Goal: Check status: Check status

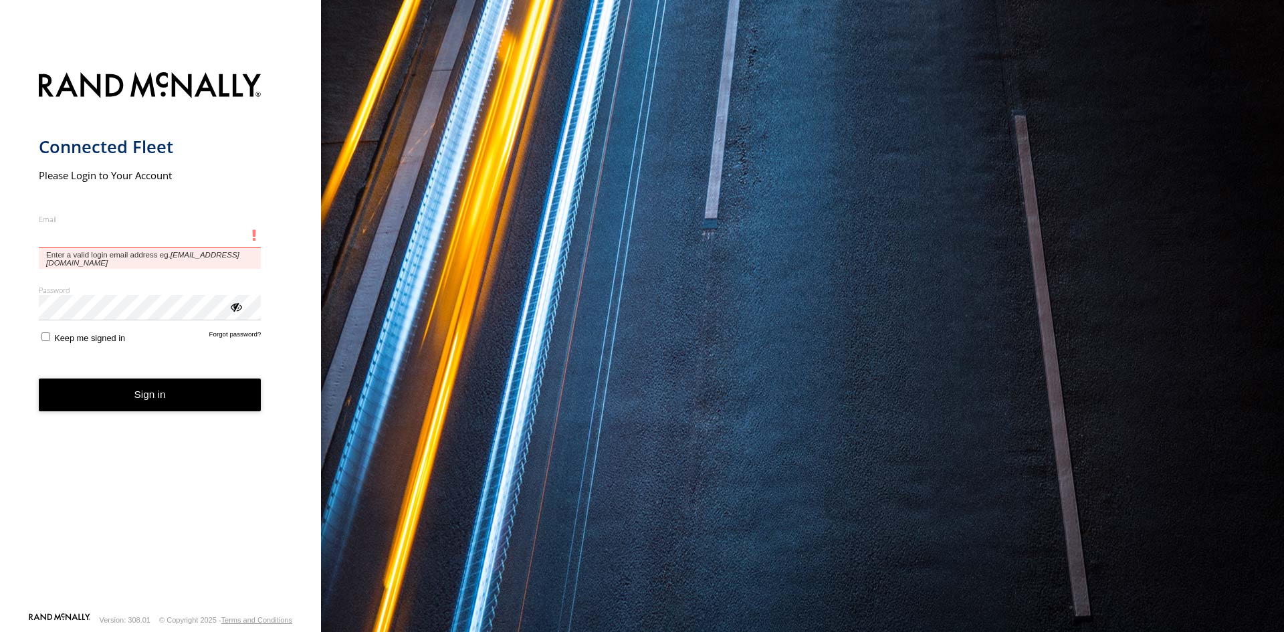
click at [45, 237] on input "Email" at bounding box center [150, 236] width 223 height 24
paste input "**********"
type input "**********"
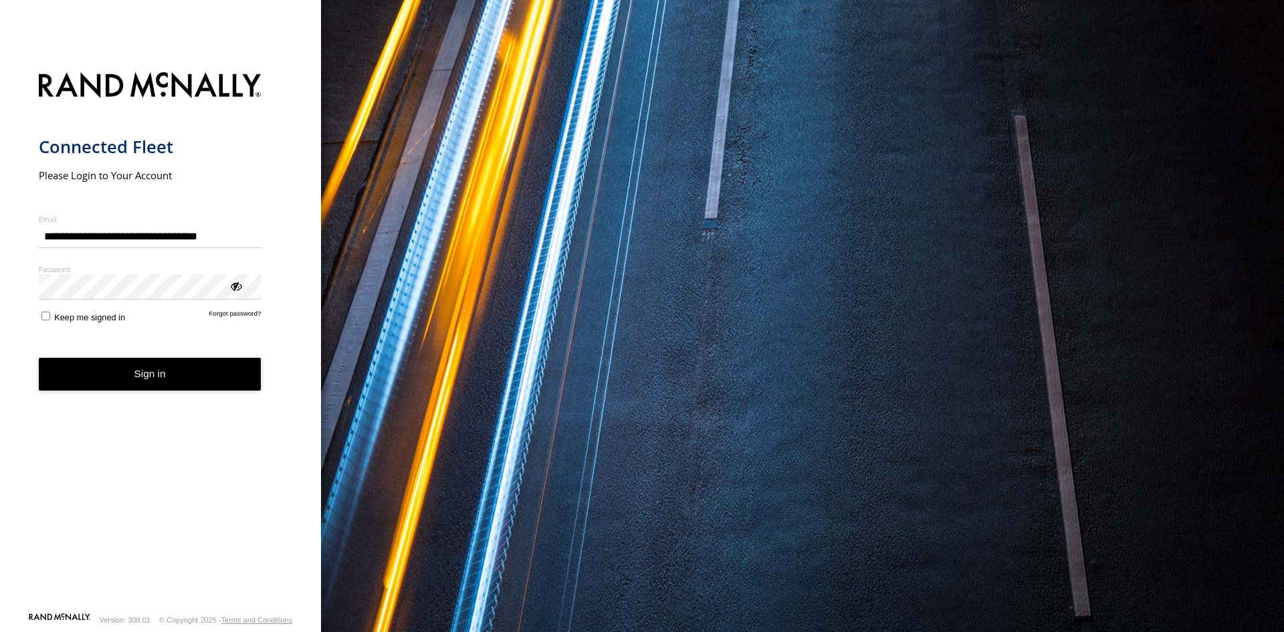
click at [97, 375] on button "Sign in" at bounding box center [150, 374] width 223 height 33
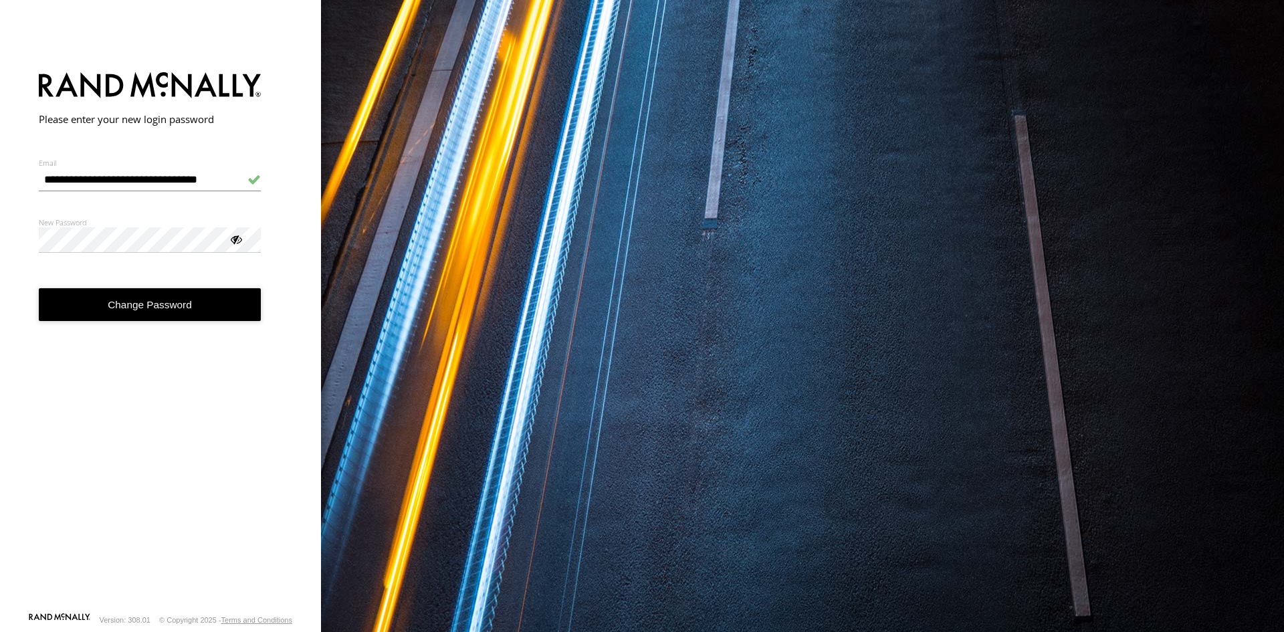
click at [235, 238] on div at bounding box center [235, 238] width 13 height 13
click at [213, 298] on button "Change Password" at bounding box center [150, 304] width 223 height 33
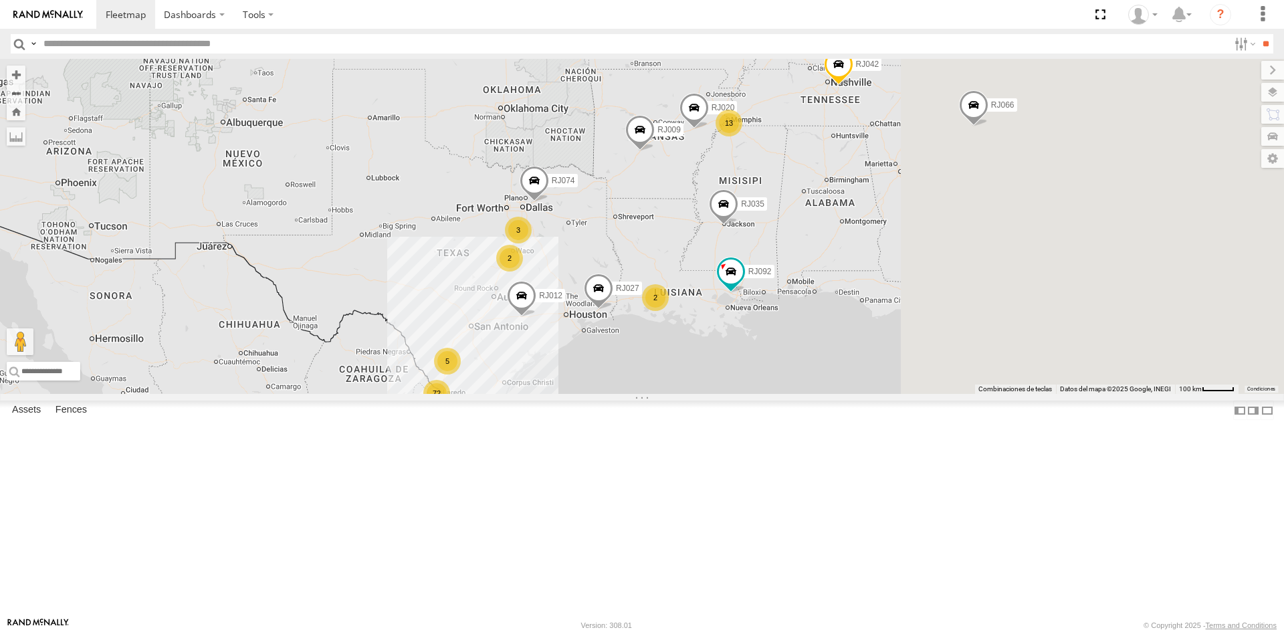
drag, startPoint x: 711, startPoint y: 275, endPoint x: 420, endPoint y: 267, distance: 290.9
click at [380, 269] on div "RJ066 RJ038 RJ042 RJ035 RJ088 RJ092 RJ009 RJ004 RJ012 RJ027 72 13 5 5 RJ090 3 2…" at bounding box center [642, 226] width 1284 height 335
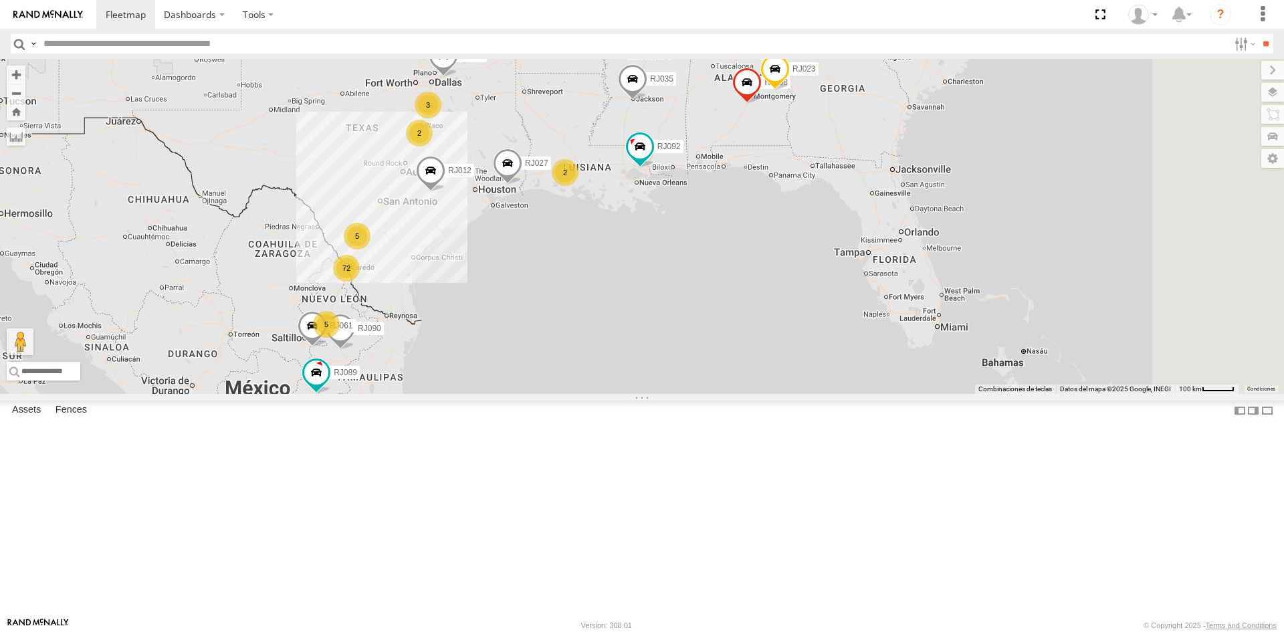
drag, startPoint x: 594, startPoint y: 290, endPoint x: 540, endPoint y: 168, distance: 134.1
click at [540, 168] on div "RJ066 RJ038 RJ042 RJ035 RJ088 RJ092 RJ009 RJ004 RJ071 RJ012 RJ027 RJ089 72 13 5…" at bounding box center [642, 226] width 1284 height 335
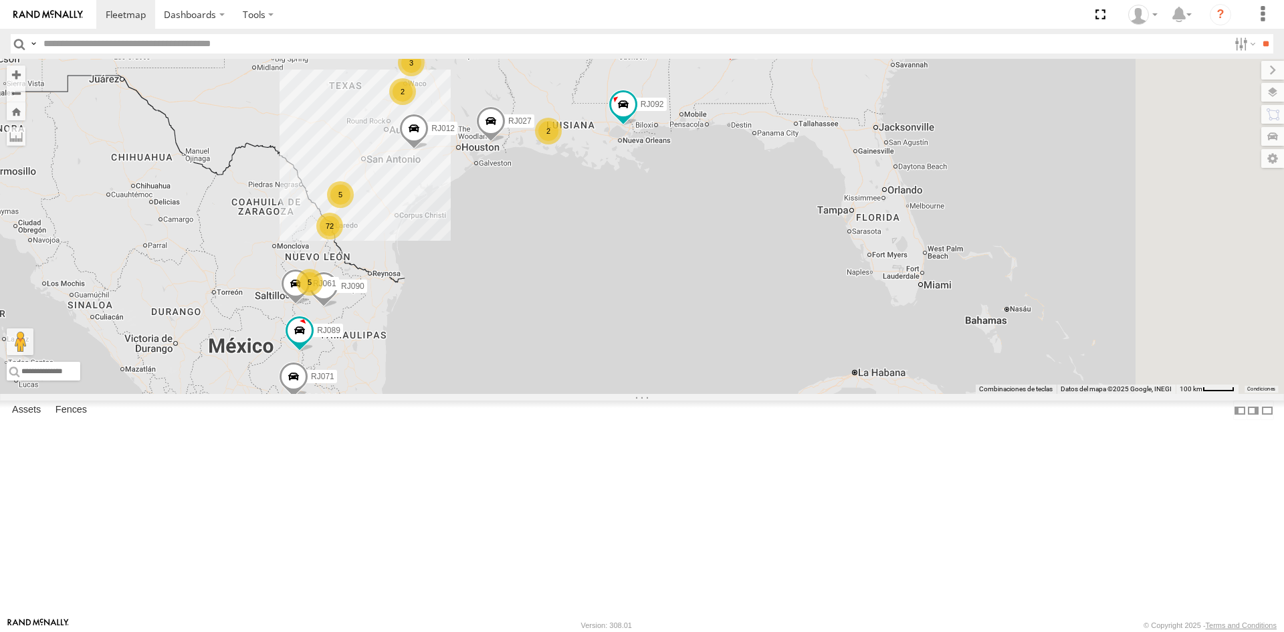
drag, startPoint x: 487, startPoint y: 296, endPoint x: 469, endPoint y: 253, distance: 47.1
click at [469, 253] on div "RJ066 RJ038 RJ042 RJ035 RJ088 RJ092 RJ009 RJ004 RJ071 RJ012 RJ027 RJ089 72 13 5…" at bounding box center [642, 226] width 1284 height 335
click at [429, 150] on span at bounding box center [413, 132] width 29 height 36
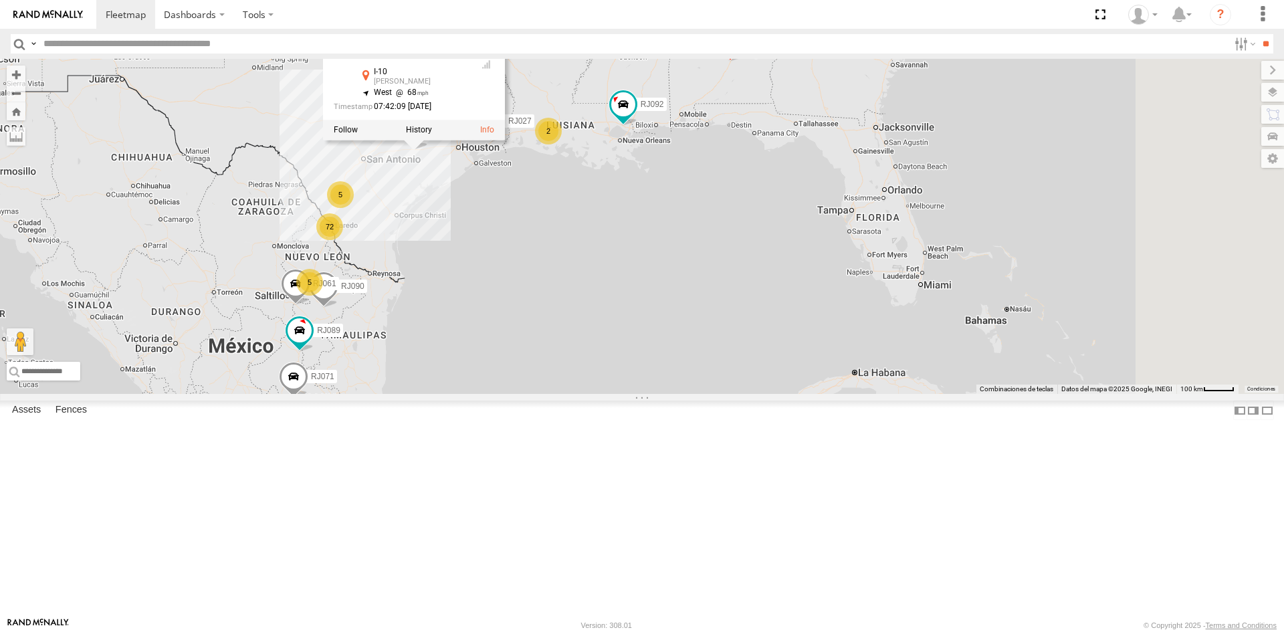
click at [588, 272] on div "RJ066 RJ038 RJ042 RJ035 RJ088 RJ092 RJ009 RJ004 RJ071 RJ012 RJ027 RJ089 72 13 5…" at bounding box center [642, 226] width 1284 height 335
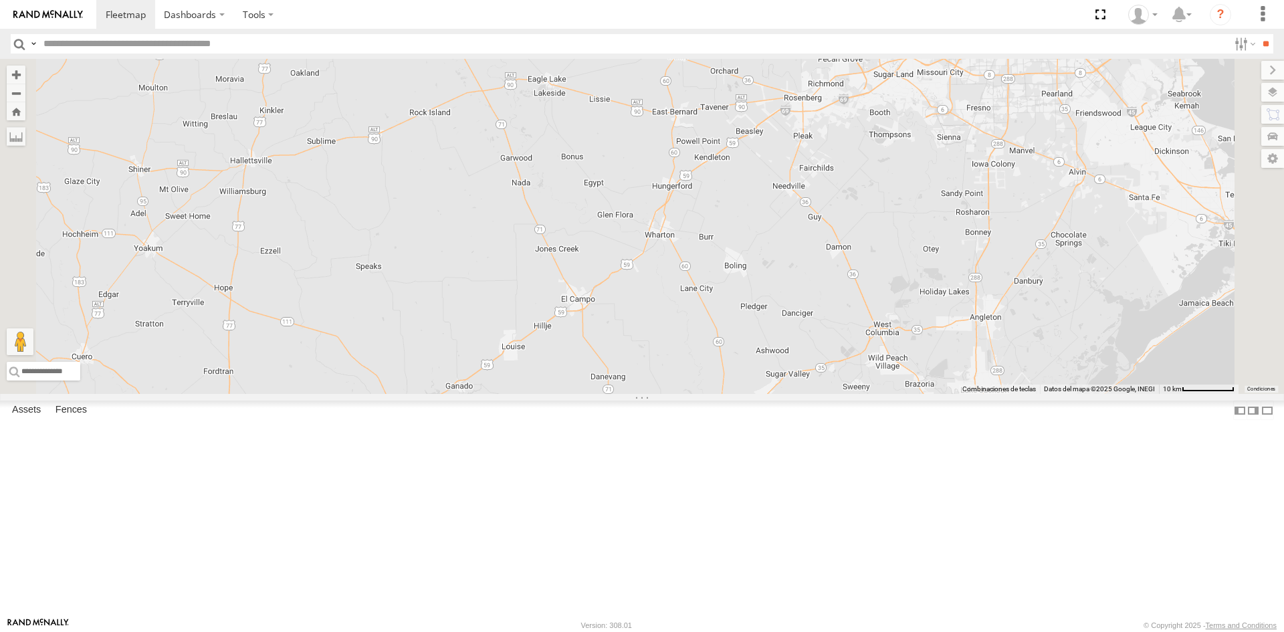
drag, startPoint x: 580, startPoint y: 265, endPoint x: 590, endPoint y: 315, distance: 51.0
click at [590, 315] on div "RJ066 RJ038 RJ042 RJ035 RJ088 RJ092 RJ009 RJ004 RJ071 RJ012 RJ027 RJ089 RJ108 R…" at bounding box center [642, 226] width 1284 height 335
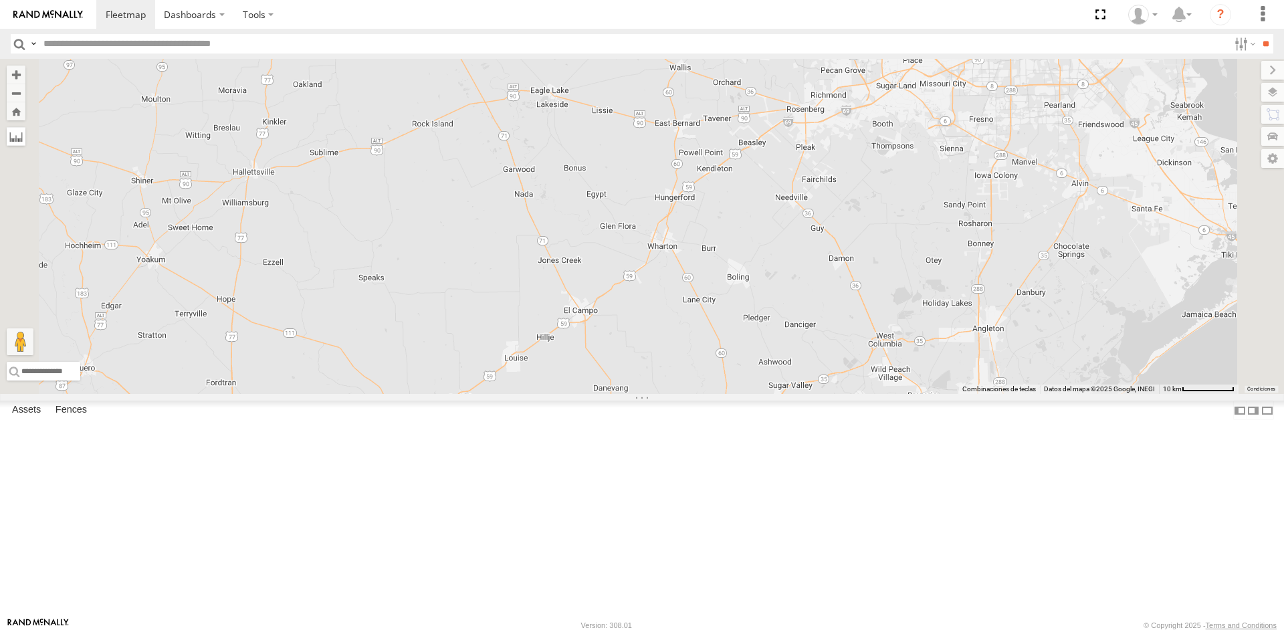
click at [25, 136] on label at bounding box center [16, 136] width 19 height 19
